Goal: Find specific page/section: Find specific page/section

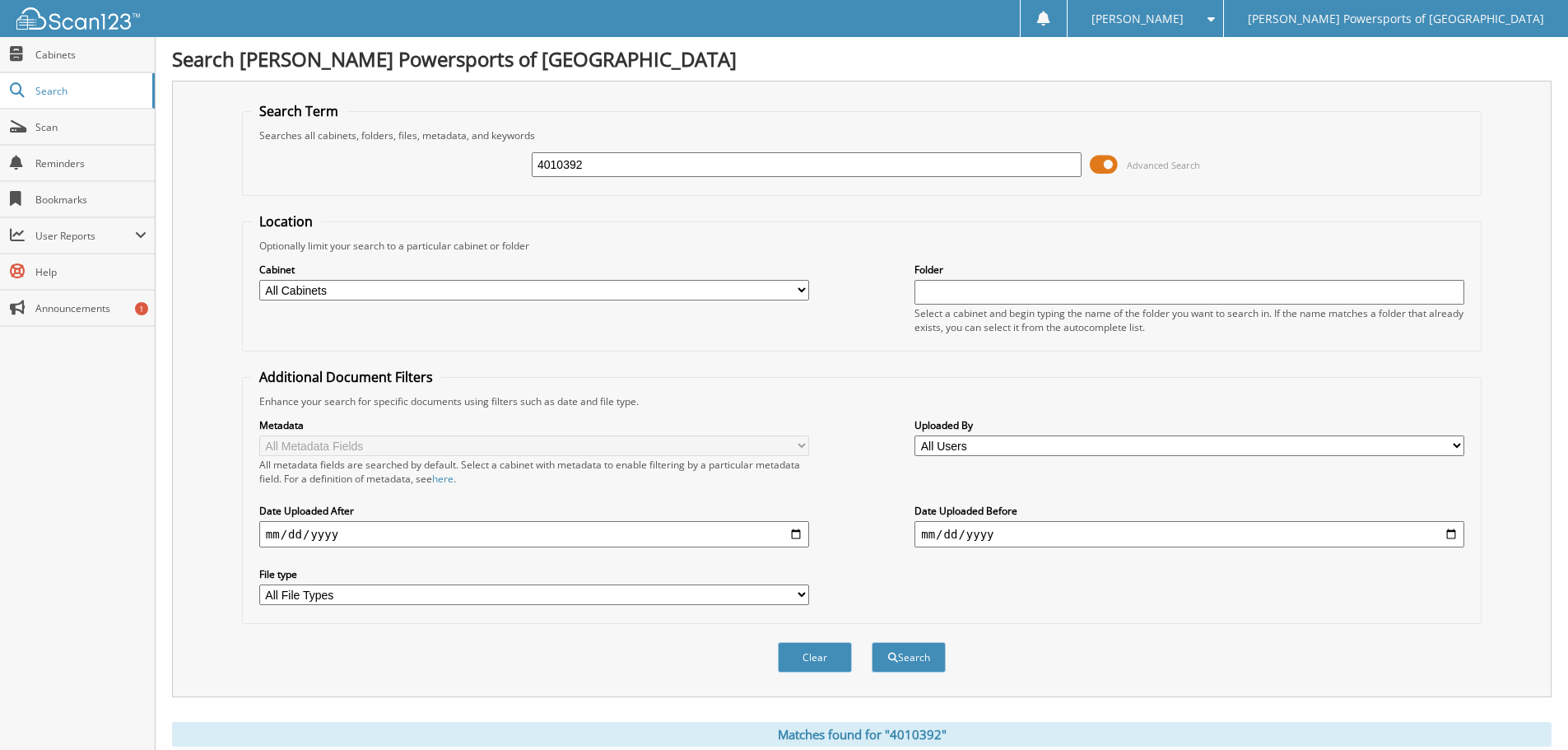
click at [664, 160] on input "4010392" at bounding box center [807, 165] width 550 height 24
paste input "POR-260120"
type input "POR-260120"
click at [910, 656] on button "Search" at bounding box center [909, 658] width 74 height 30
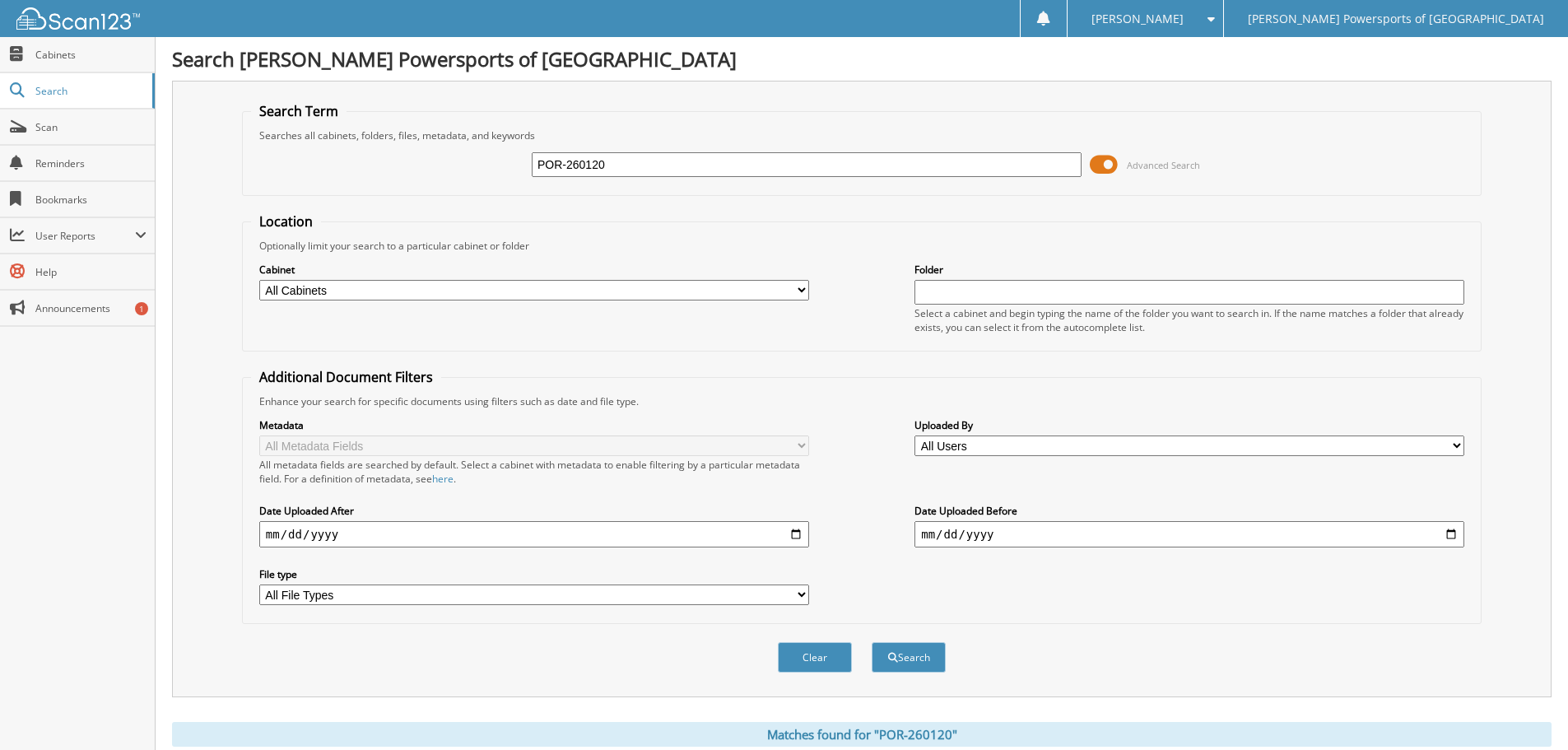
scroll to position [331, 0]
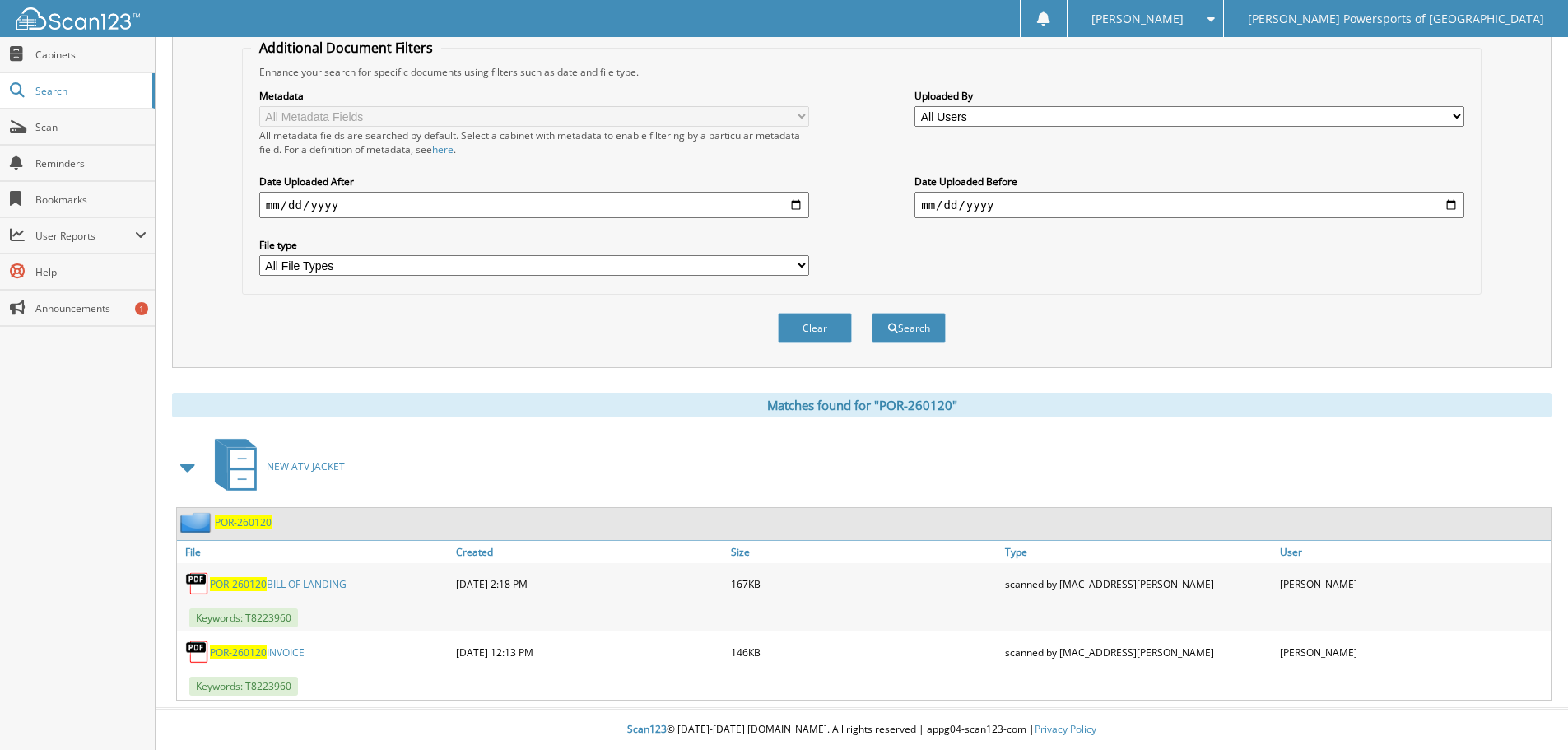
click at [288, 655] on link "POR-260120 INVOICE" at bounding box center [257, 652] width 95 height 14
